Goal: Communication & Community: Participate in discussion

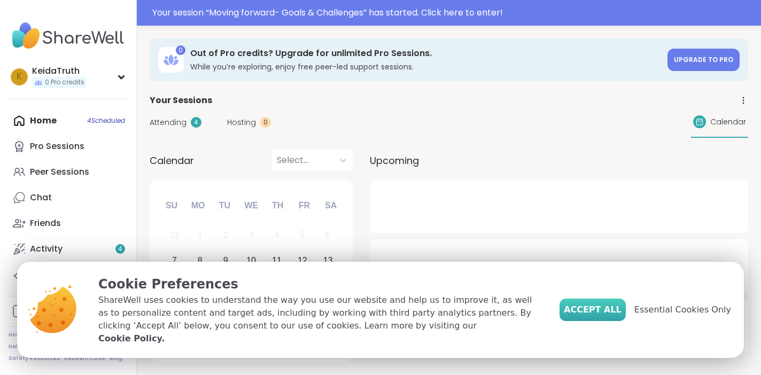
click at [587, 315] on span "Accept All" at bounding box center [593, 310] width 58 height 13
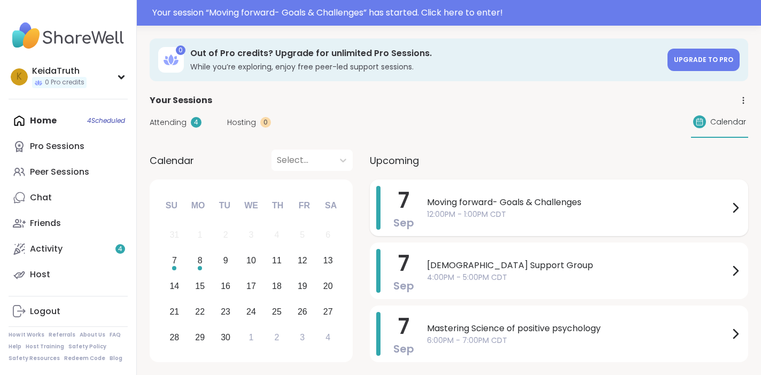
click at [474, 219] on span "12:00PM - 1:00PM CDT" at bounding box center [578, 214] width 302 height 11
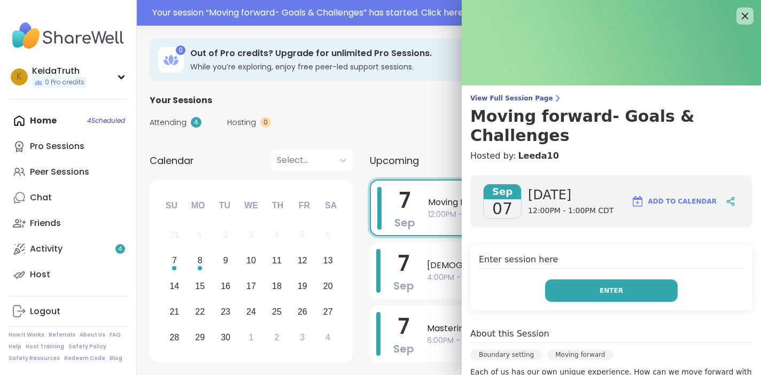
click at [581, 280] on button "Enter" at bounding box center [611, 291] width 133 height 22
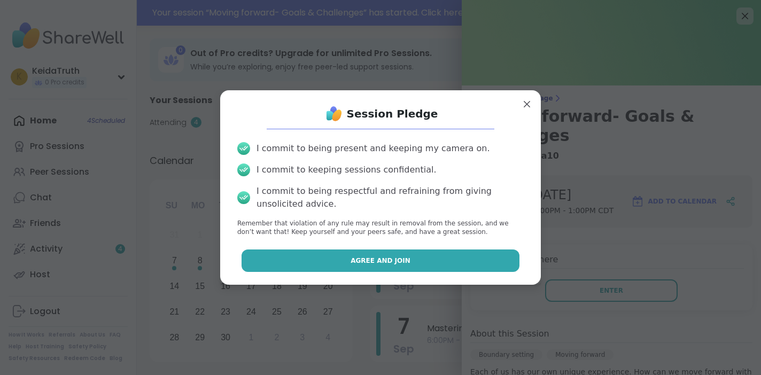
click at [482, 265] on button "Agree and Join" at bounding box center [381, 261] width 279 height 22
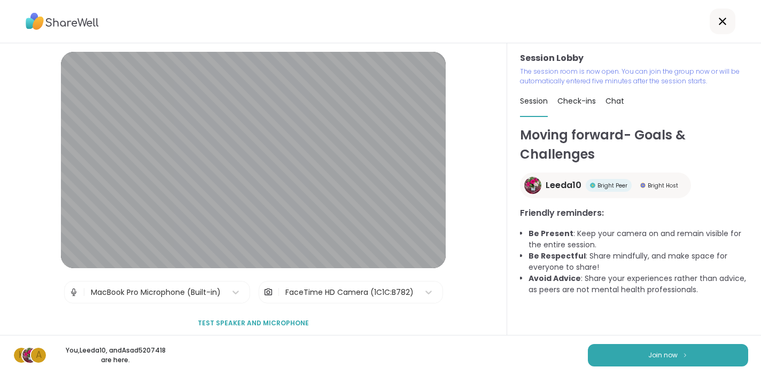
click at [288, 297] on div "FaceTime HD Camera (1C1C:B782)" at bounding box center [349, 292] width 128 height 11
click at [295, 293] on div "FaceTime HD Camera (1C1C:B782)" at bounding box center [349, 292] width 128 height 11
click at [638, 353] on button "Join now" at bounding box center [668, 355] width 160 height 22
click at [644, 352] on button "Join now" at bounding box center [668, 355] width 160 height 22
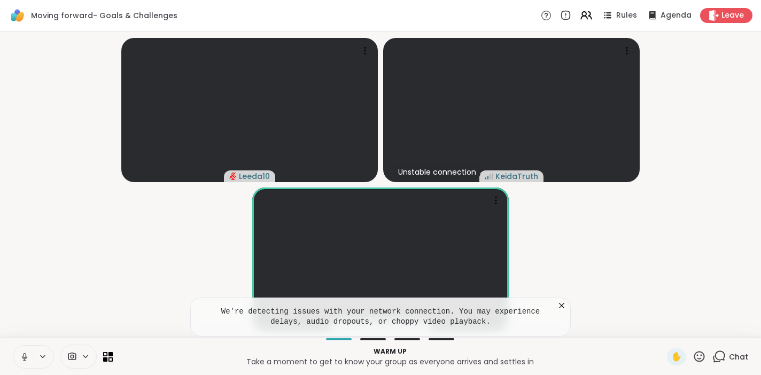
click at [73, 356] on icon at bounding box center [72, 357] width 10 height 10
click at [593, 12] on icon at bounding box center [585, 15] width 13 height 13
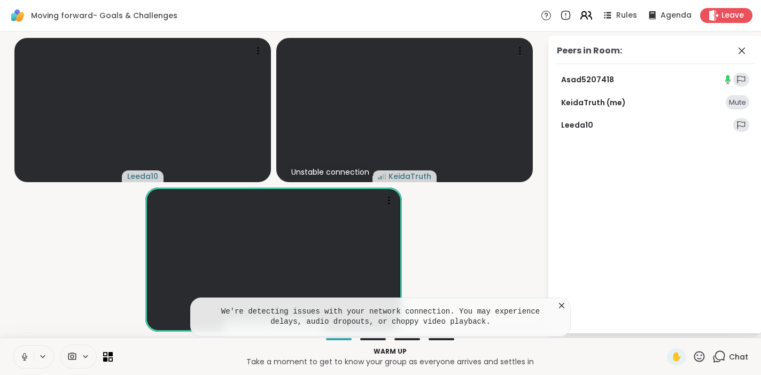
click at [593, 13] on icon at bounding box center [585, 15] width 13 height 13
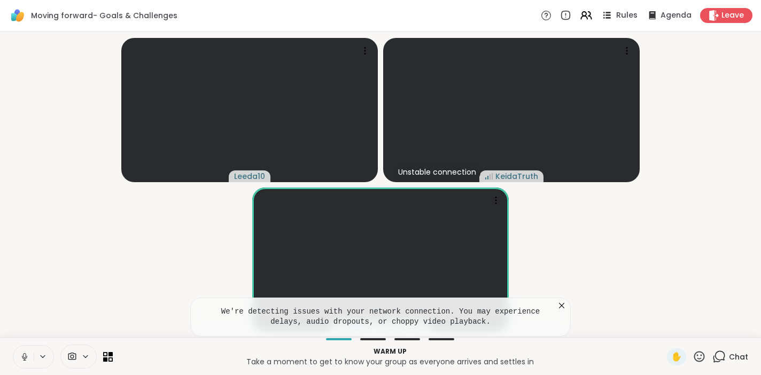
click at [635, 15] on span "Rules" at bounding box center [627, 15] width 22 height 11
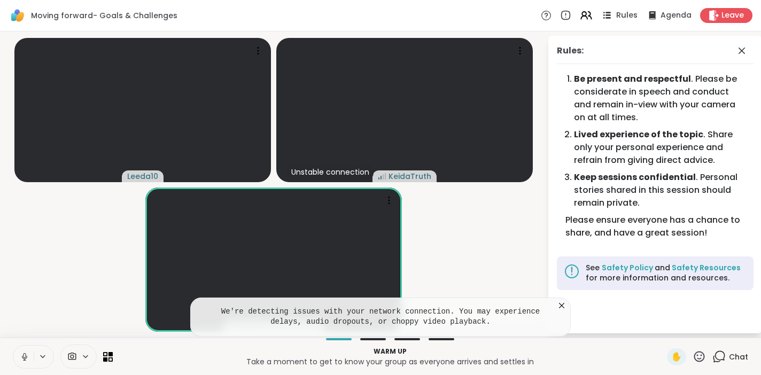
click at [635, 15] on span "Rules" at bounding box center [627, 15] width 22 height 11
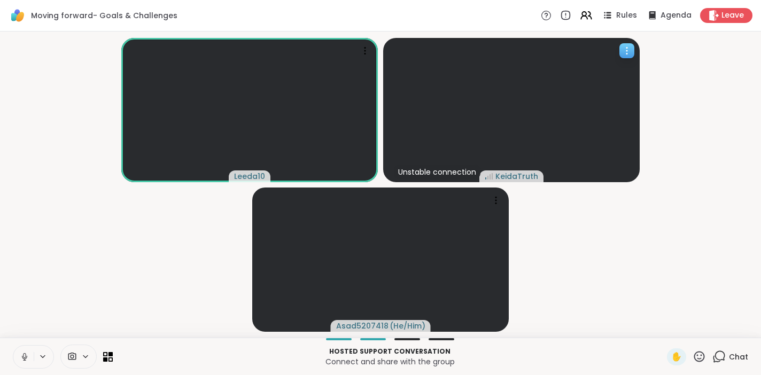
click at [454, 172] on div "Unstable connection" at bounding box center [437, 172] width 87 height 15
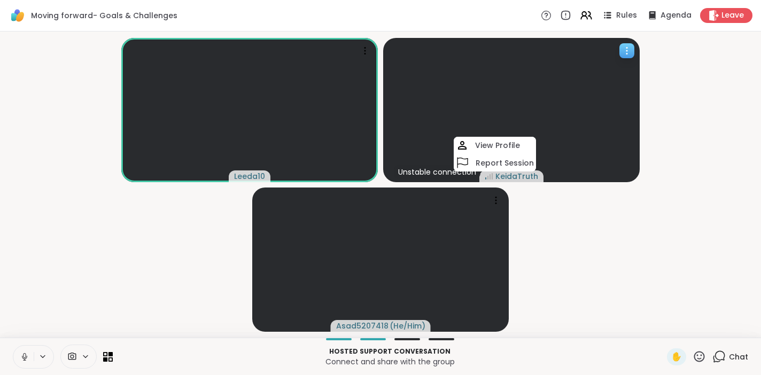
click at [454, 170] on div "Unstable connection" at bounding box center [437, 172] width 87 height 15
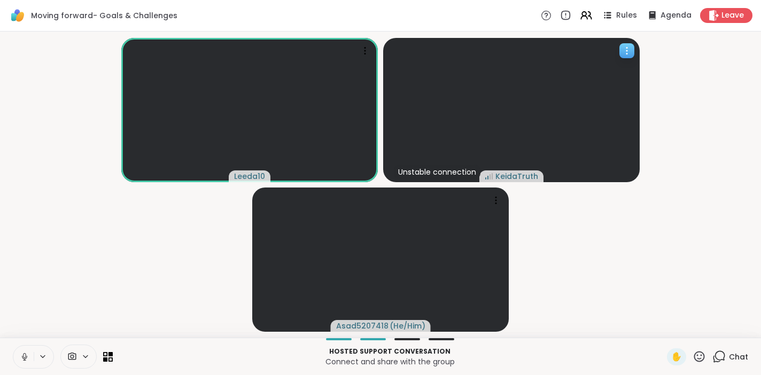
click at [454, 170] on div "Unstable connection" at bounding box center [437, 172] width 87 height 15
click at [660, 68] on video-player-container "Leeda10 Unstable connection KeidaTruth Asad5207418 ( He/Him )" at bounding box center [380, 185] width 748 height 298
click at [633, 55] on div at bounding box center [627, 50] width 15 height 15
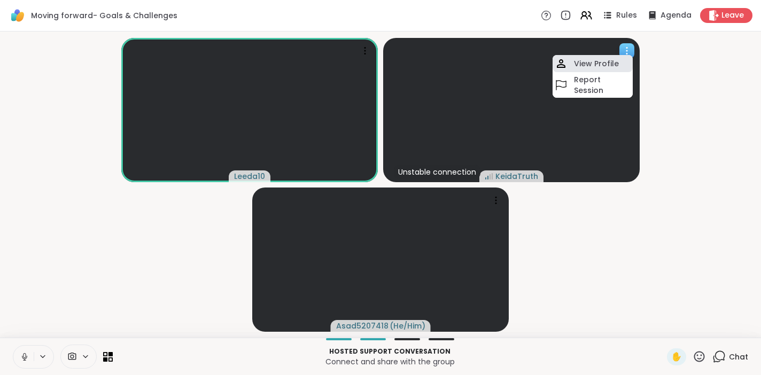
click at [628, 58] on div "View Profile" at bounding box center [593, 63] width 80 height 17
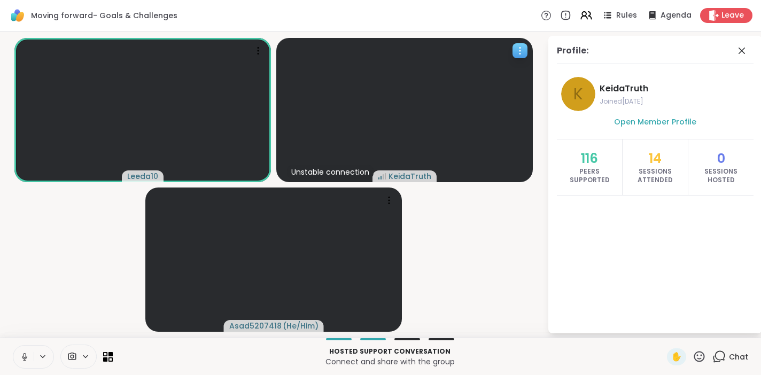
click at [617, 81] on div "K KeidaTruth Joined [DATE]" at bounding box center [655, 94] width 188 height 34
click at [645, 120] on span "Open Member Profile" at bounding box center [655, 122] width 82 height 11
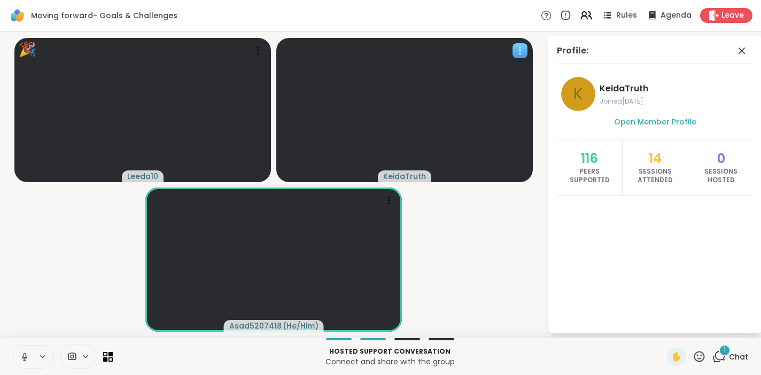
click at [520, 53] on icon at bounding box center [520, 53] width 1 height 1
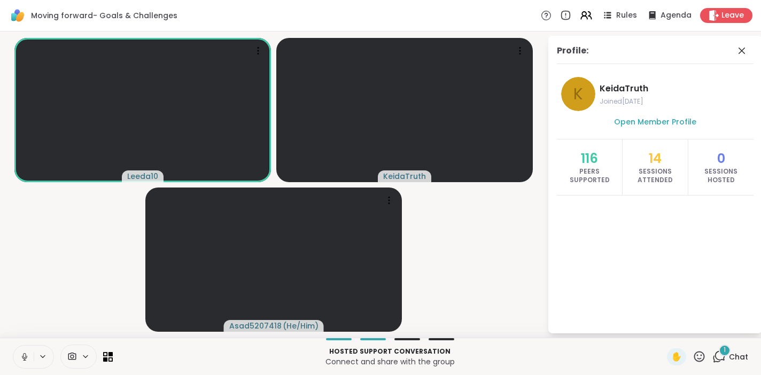
click at [699, 351] on icon at bounding box center [699, 356] width 13 height 13
click at [739, 333] on span "🎉" at bounding box center [738, 328] width 11 height 13
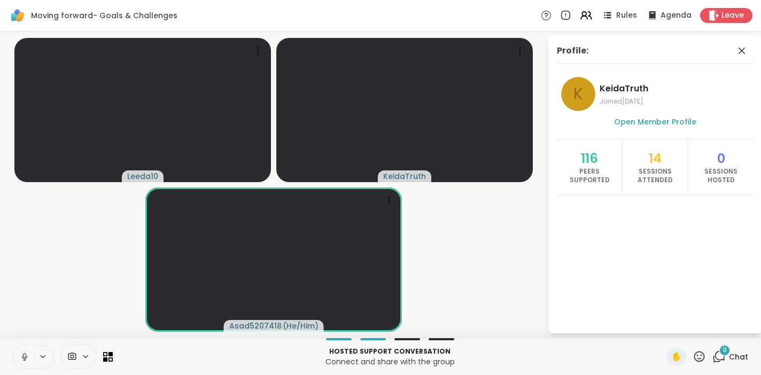
click at [26, 358] on icon at bounding box center [24, 356] width 5 height 3
click at [19, 359] on button at bounding box center [23, 357] width 20 height 22
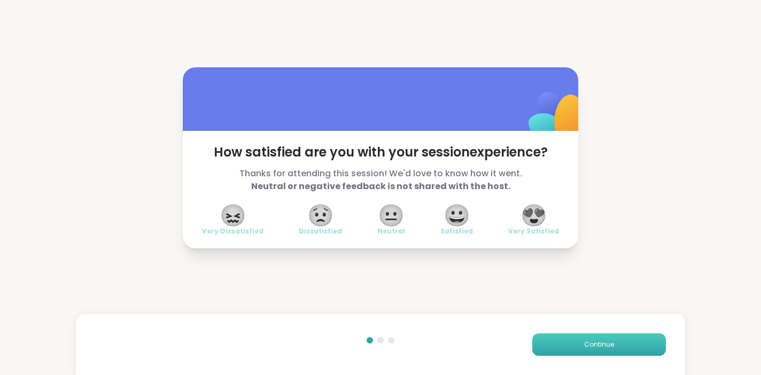
click at [582, 341] on button "Continue" at bounding box center [599, 345] width 134 height 22
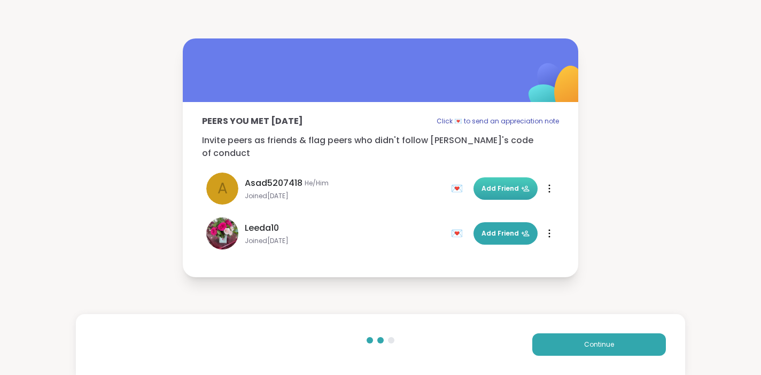
click at [501, 184] on span "Add Friend" at bounding box center [506, 189] width 48 height 10
click at [511, 229] on span "Add Friend" at bounding box center [506, 234] width 48 height 10
click at [582, 338] on button "Continue" at bounding box center [599, 345] width 134 height 22
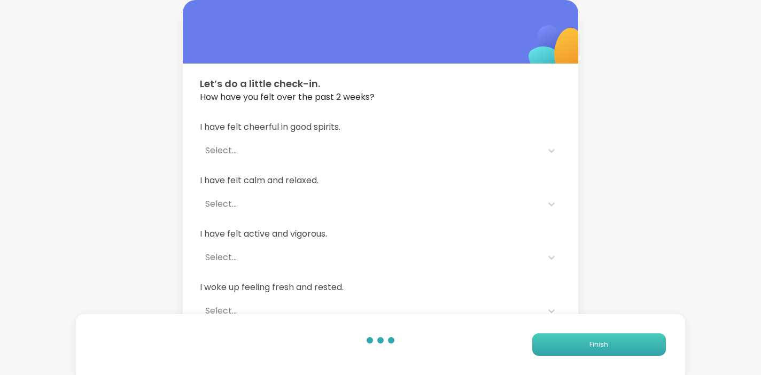
click at [586, 343] on button "Finish" at bounding box center [599, 345] width 134 height 22
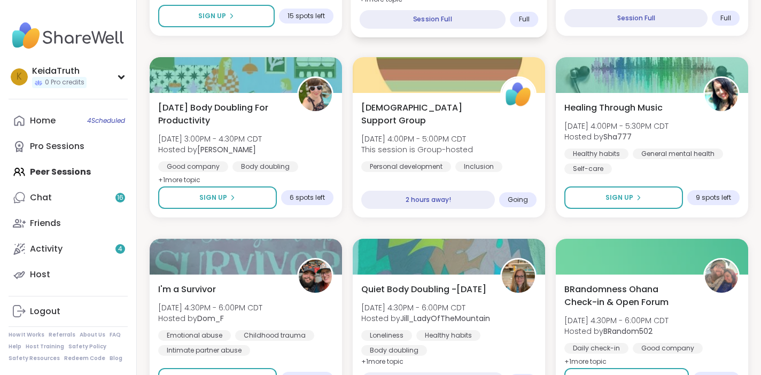
scroll to position [643, 0]
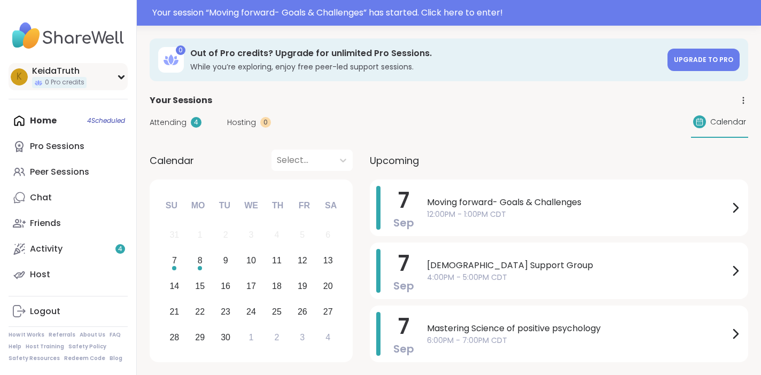
click at [61, 68] on div "KeidaTruth" at bounding box center [59, 71] width 55 height 12
click at [11, 87] on div "K KeidaTruth 0 Pro credits" at bounding box center [68, 76] width 119 height 27
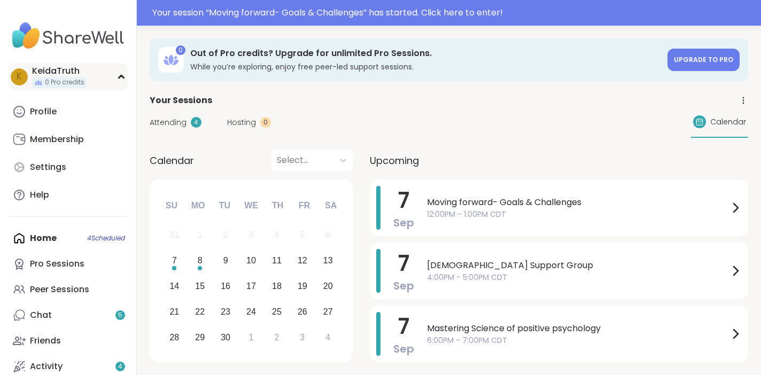
click at [21, 81] on span "K" at bounding box center [19, 77] width 5 height 14
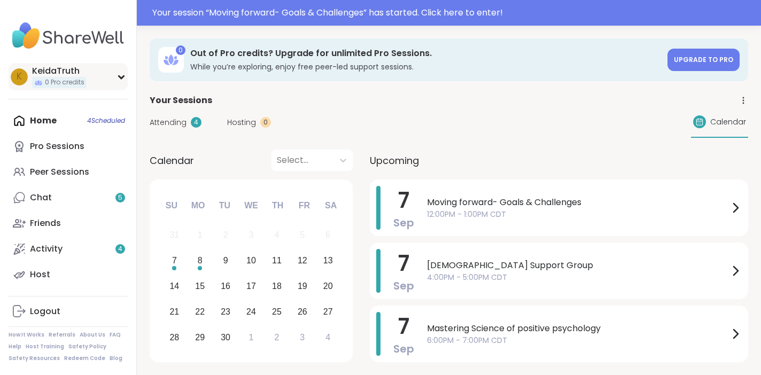
click at [123, 80] on div "K KeidaTruth 0 Pro credits" at bounding box center [68, 76] width 119 height 27
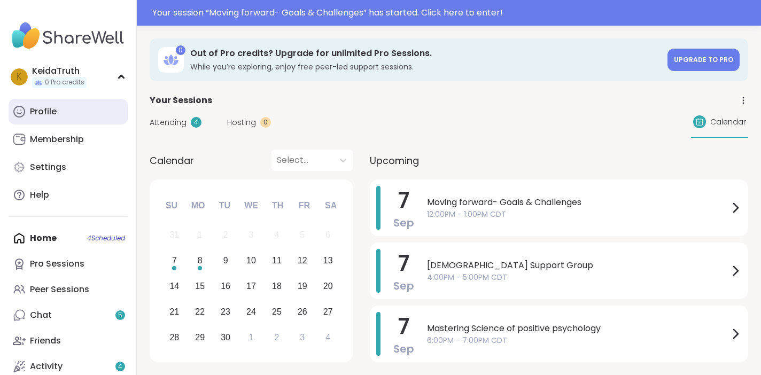
click at [38, 114] on div "Profile" at bounding box center [43, 112] width 27 height 12
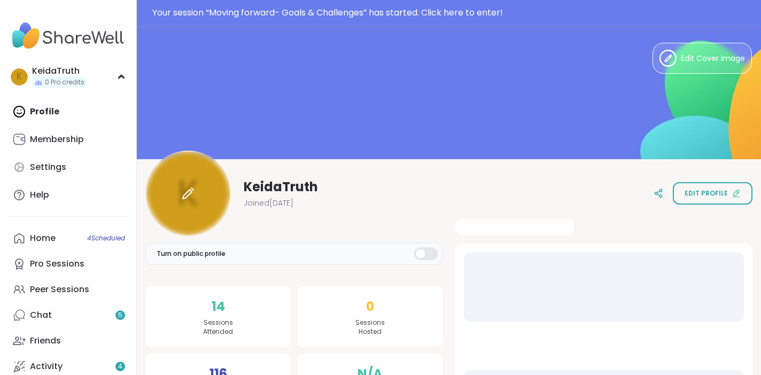
click at [196, 188] on div at bounding box center [188, 194] width 86 height 86
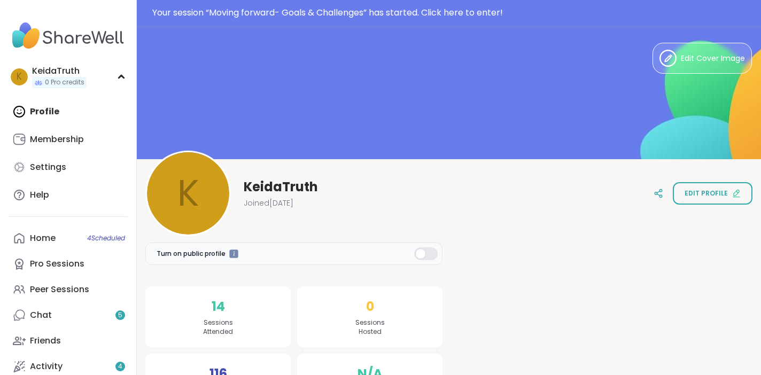
click at [430, 255] on div at bounding box center [426, 254] width 24 height 13
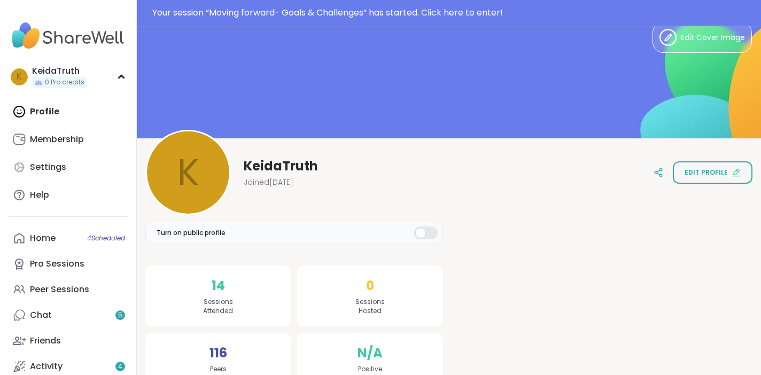
scroll to position [50, 0]
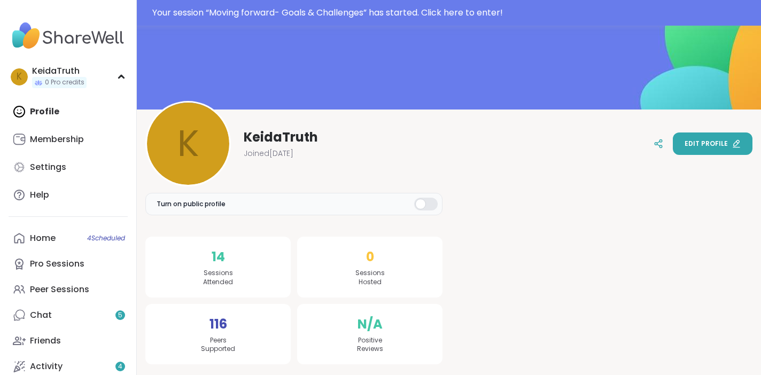
click at [702, 152] on button "Edit profile" at bounding box center [713, 144] width 80 height 22
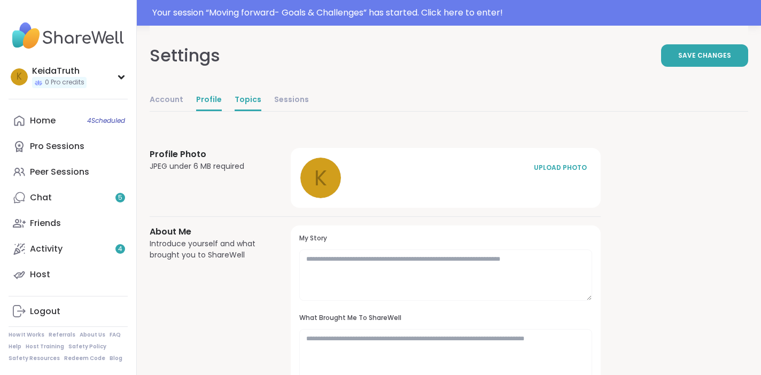
click at [246, 98] on link "Topics" at bounding box center [248, 100] width 27 height 21
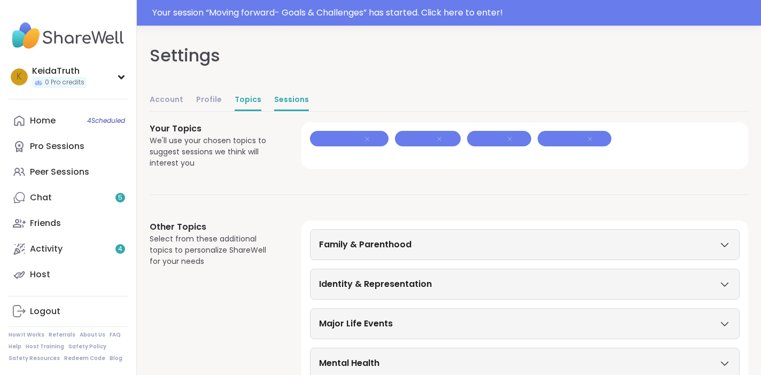
click at [292, 105] on link "Sessions" at bounding box center [291, 100] width 35 height 21
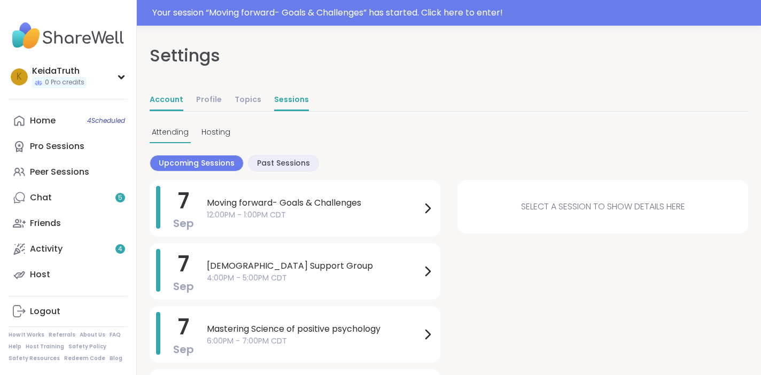
click at [167, 94] on link "Account" at bounding box center [167, 100] width 34 height 21
select select "**"
